Goal: Task Accomplishment & Management: Manage account settings

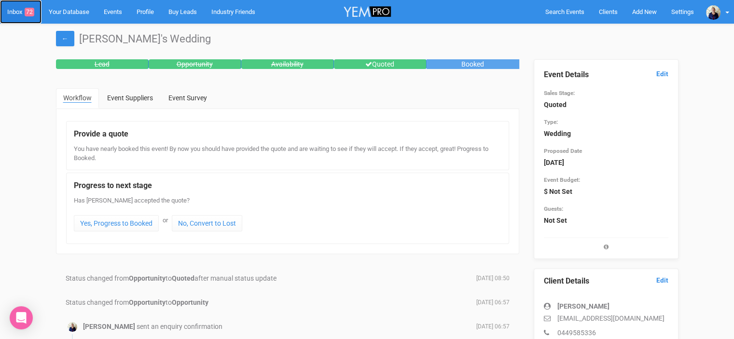
click at [14, 12] on link "Inbox 72" at bounding box center [21, 12] width 42 height 24
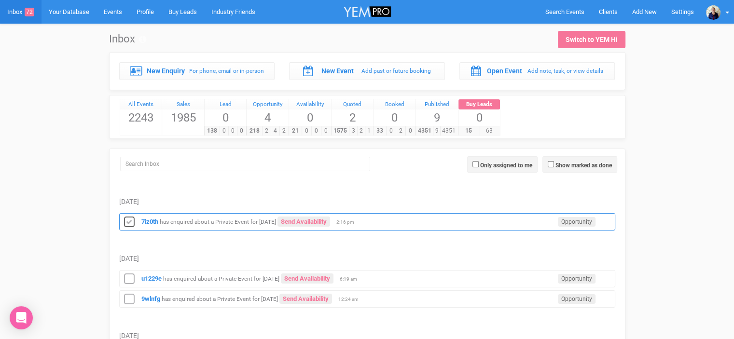
click at [128, 222] on icon at bounding box center [129, 222] width 14 height 13
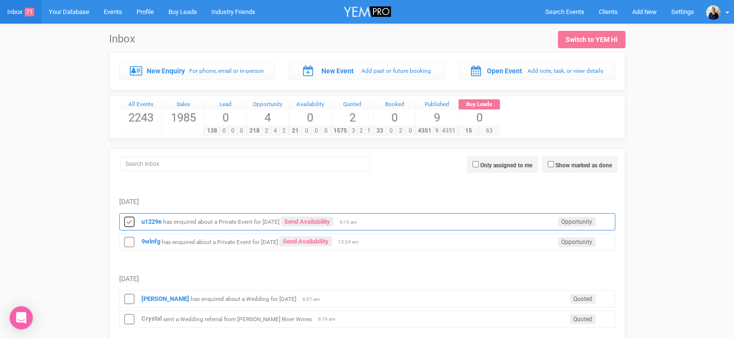
click at [122, 221] on icon at bounding box center [129, 222] width 14 height 13
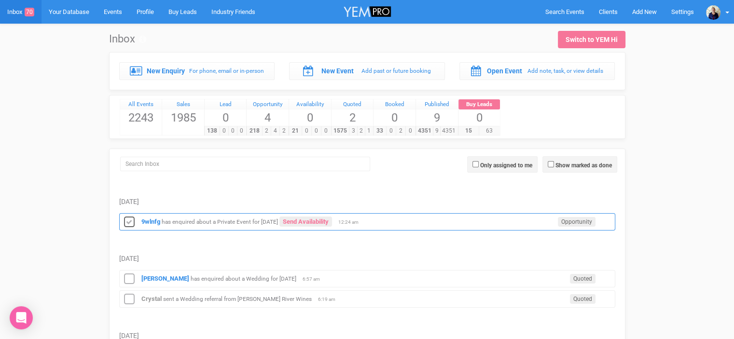
click at [126, 223] on icon at bounding box center [129, 222] width 14 height 13
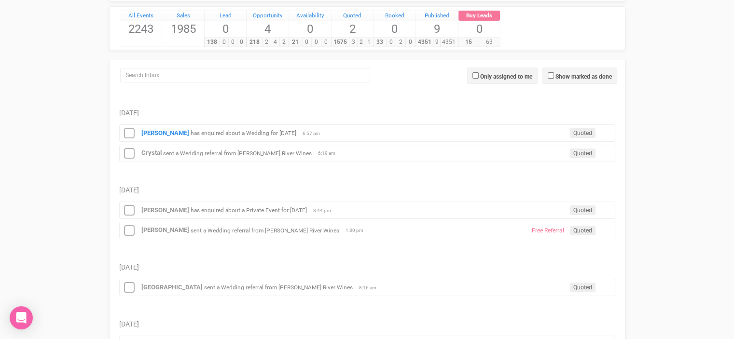
scroll to position [97, 0]
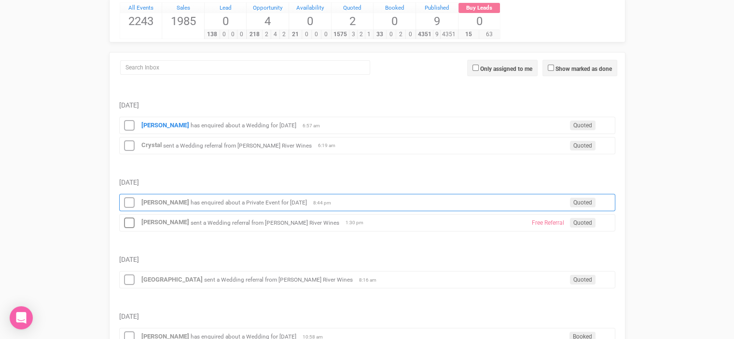
click at [209, 202] on small "has enquired about a Private Event for [DATE]" at bounding box center [249, 202] width 116 height 7
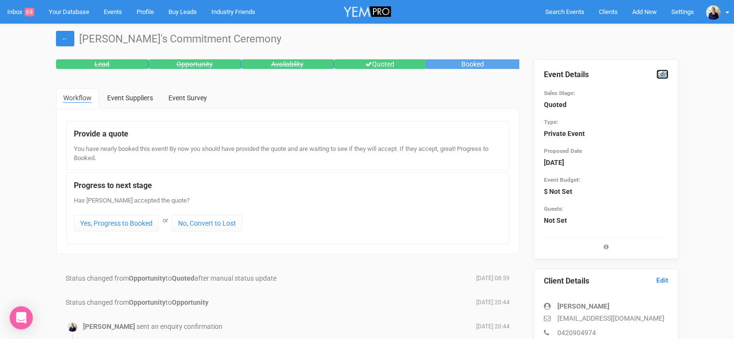
click at [666, 72] on link "Edit" at bounding box center [663, 74] width 12 height 9
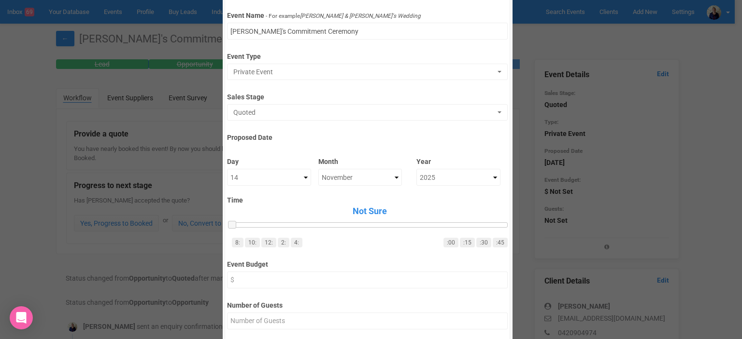
scroll to position [18, 0]
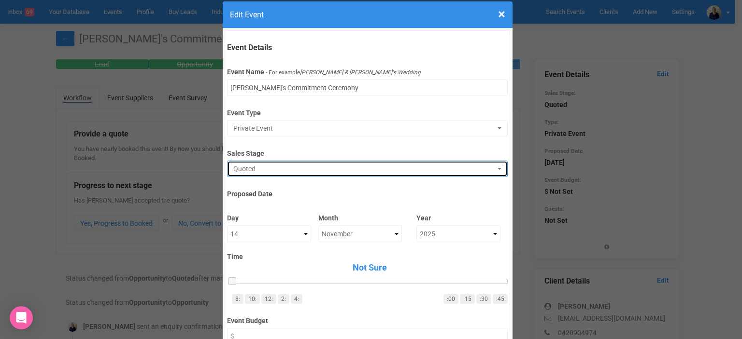
click at [250, 165] on span "Quoted" at bounding box center [364, 169] width 262 height 10
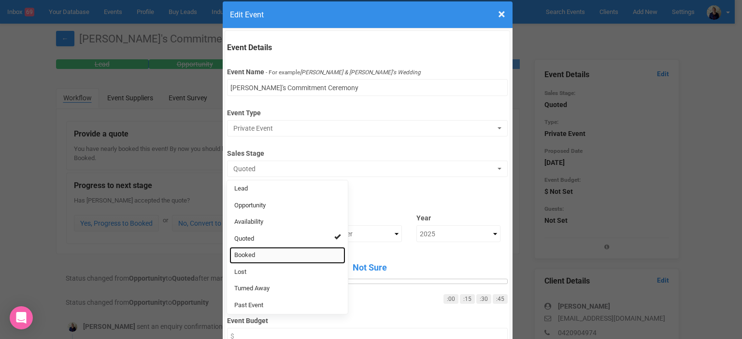
click at [254, 253] on link "Booked" at bounding box center [287, 255] width 116 height 17
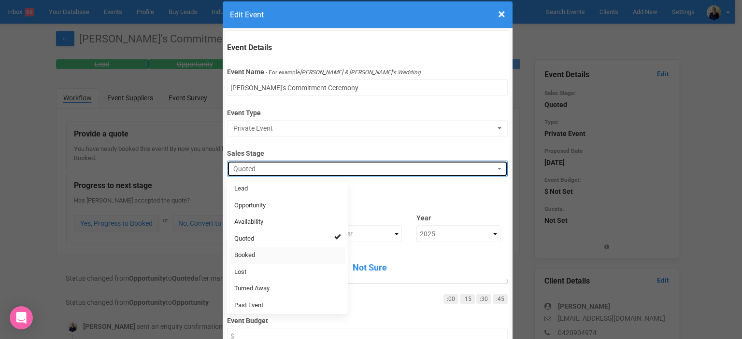
select select "2"
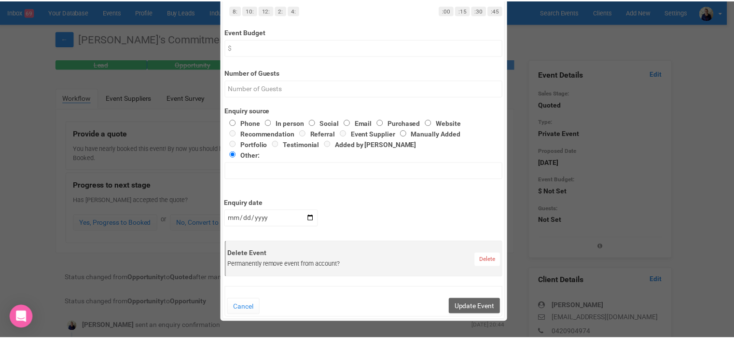
scroll to position [308, 0]
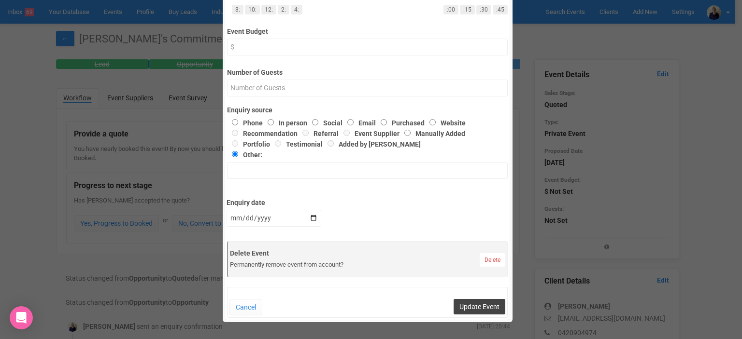
click at [486, 305] on button "Update Event" at bounding box center [479, 306] width 52 height 15
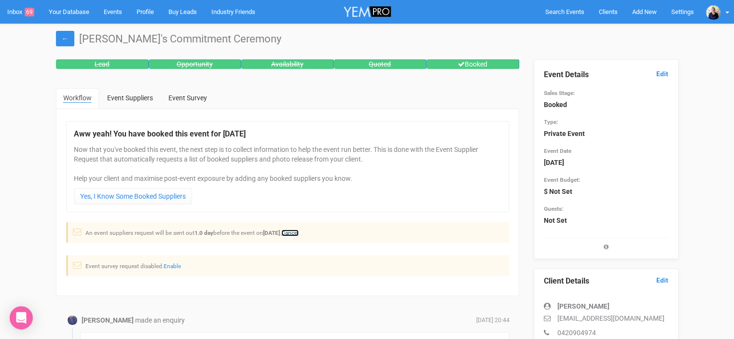
click at [299, 230] on link "Cancel" at bounding box center [290, 233] width 17 height 7
click at [13, 13] on link "Inbox 69" at bounding box center [21, 12] width 42 height 24
